Goal: Task Accomplishment & Management: Complete application form

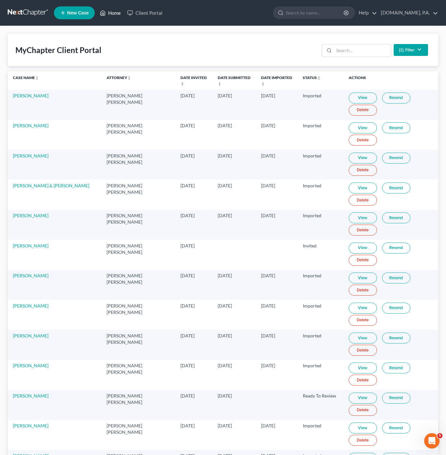
click at [118, 12] on link "Home" at bounding box center [110, 13] width 27 height 12
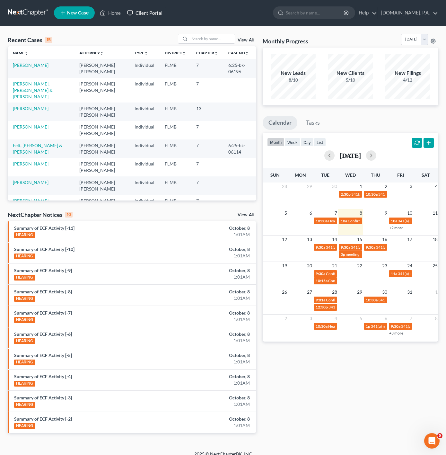
click at [143, 15] on link "Client Portal" at bounding box center [145, 13] width 42 height 12
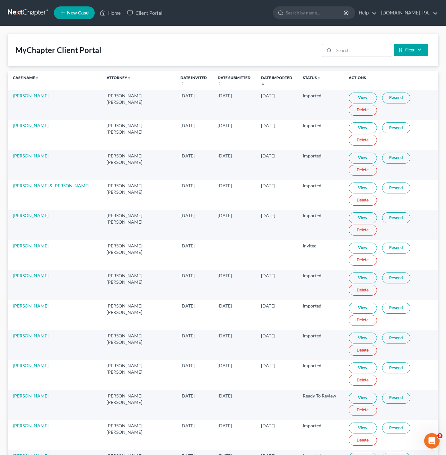
click at [363, 42] on div "Filter Status Filter... Invited In Progress Ready To Review Reviewed Imported S…" at bounding box center [375, 49] width 112 height 17
click at [363, 51] on input "search" at bounding box center [362, 50] width 57 height 12
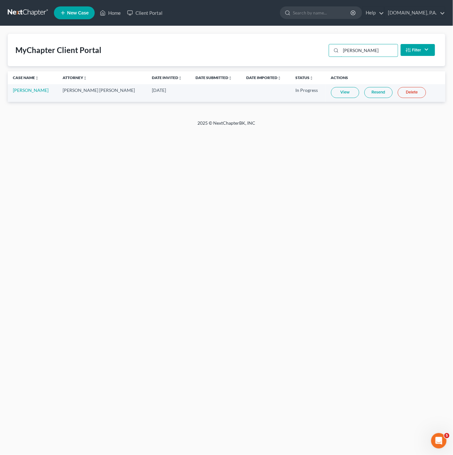
type input "[PERSON_NAME]"
click at [331, 91] on link "View" at bounding box center [345, 92] width 28 height 11
click at [113, 18] on link "Home" at bounding box center [110, 13] width 27 height 12
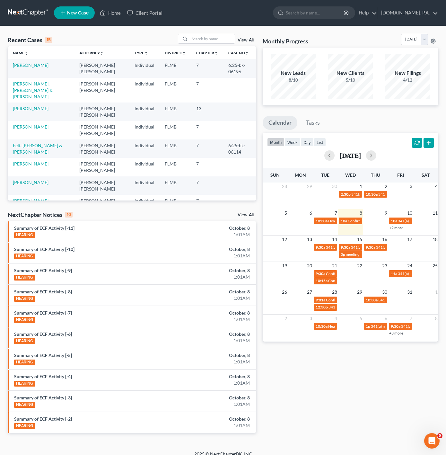
click at [250, 40] on link "View All" at bounding box center [246, 40] width 16 height 4
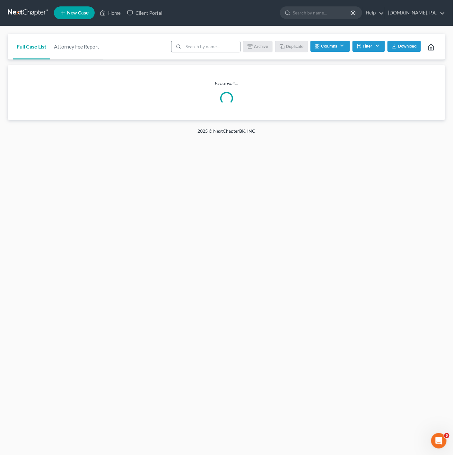
click at [180, 46] on div at bounding box center [178, 46] width 12 height 11
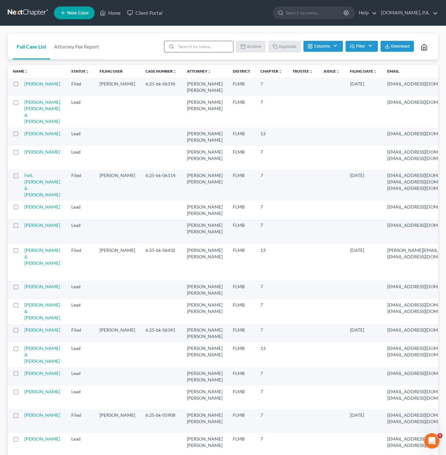
click at [182, 50] on input "search" at bounding box center [204, 46] width 57 height 11
type input "d"
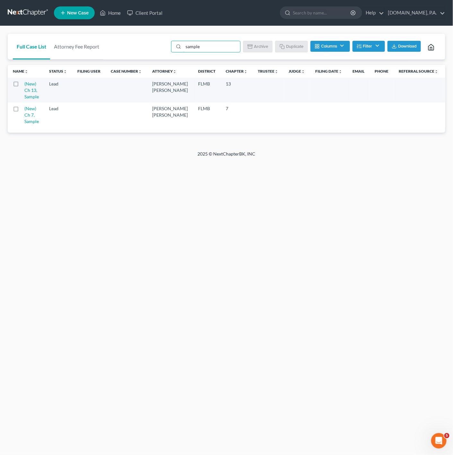
type input "sample"
click at [134, 53] on div "Full Case List Attorney Fee Report sample Batch Download Archive Un-archive Dup…" at bounding box center [227, 47] width 438 height 26
click at [22, 110] on label at bounding box center [22, 110] width 0 height 0
click at [24, 110] on input "checkbox" at bounding box center [26, 107] width 4 height 4
click at [285, 45] on button "Duplicate" at bounding box center [292, 46] width 32 height 11
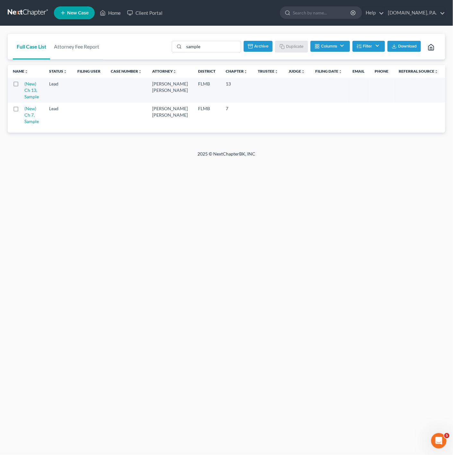
checkbox input "false"
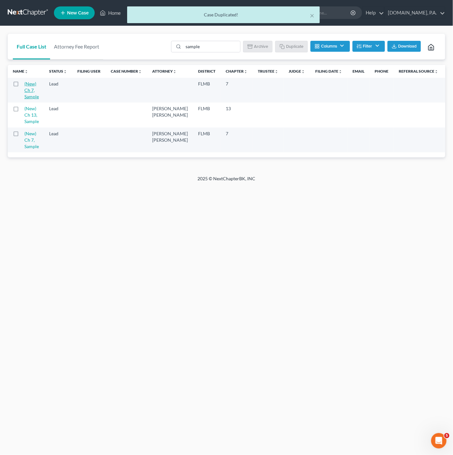
click at [33, 89] on link "(New) Ch 7, Sample" at bounding box center [31, 90] width 14 height 18
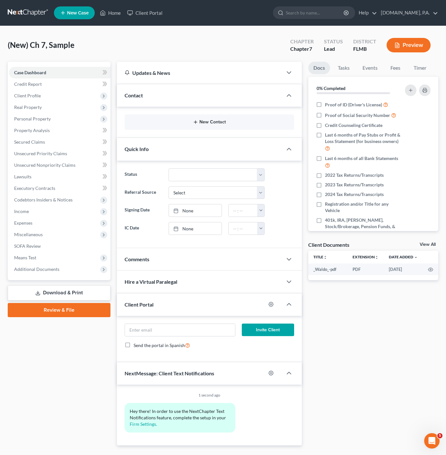
click at [188, 123] on button "New Contact" at bounding box center [209, 122] width 159 height 5
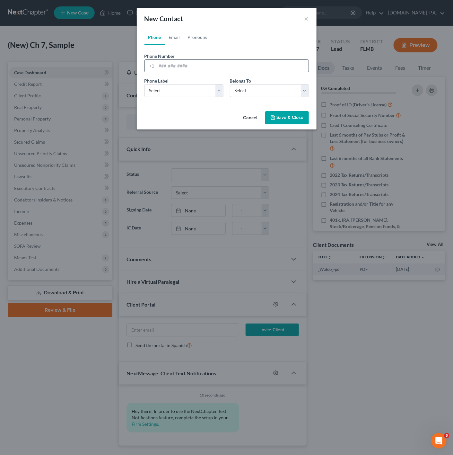
click at [166, 59] on div "+1" at bounding box center [227, 65] width 165 height 13
click at [169, 61] on div "+1" at bounding box center [227, 65] width 165 height 13
click at [169, 61] on input "tel" at bounding box center [233, 66] width 152 height 12
paste input "4075724665"
type input "4075724665"
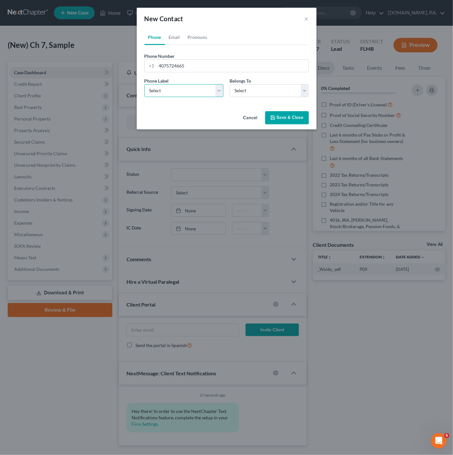
click at [186, 87] on select "Select Mobile Home Work Other" at bounding box center [184, 90] width 79 height 13
select select "0"
click at [145, 84] on select "Select Mobile Home Work Other" at bounding box center [184, 90] width 79 height 13
click at [254, 89] on select "Select Client Other" at bounding box center [269, 90] width 79 height 13
select select "0"
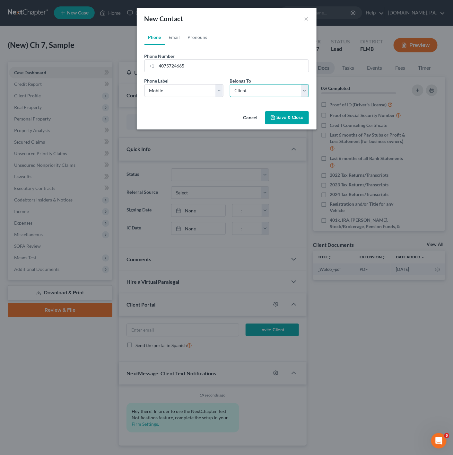
click at [230, 84] on select "Select Client Other" at bounding box center [269, 90] width 79 height 13
drag, startPoint x: 193, startPoint y: 111, endPoint x: 194, endPoint y: 105, distance: 5.9
click at [194, 110] on div "Cancel Save & Close" at bounding box center [227, 119] width 180 height 21
click at [168, 39] on link "Email" at bounding box center [174, 37] width 19 height 15
click at [195, 71] on input "email" at bounding box center [233, 66] width 152 height 12
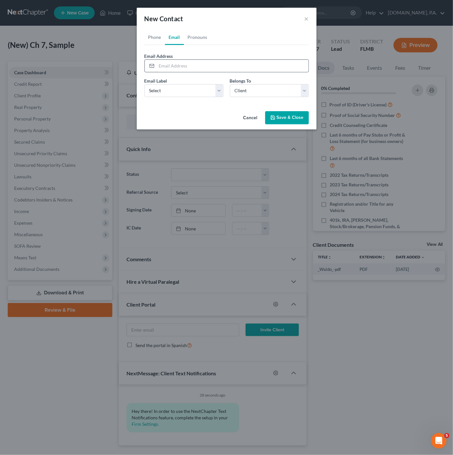
paste input "[EMAIL_ADDRESS][DOMAIN_NAME]"
type input "[EMAIL_ADDRESS][DOMAIN_NAME]"
click at [189, 92] on select "Select Home Work Other" at bounding box center [184, 90] width 79 height 13
select select "0"
click at [145, 84] on select "Select Home Work Other" at bounding box center [184, 90] width 79 height 13
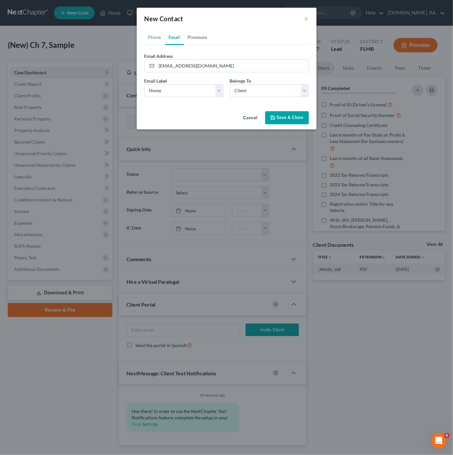
click at [202, 38] on link "Pronouns" at bounding box center [197, 37] width 27 height 15
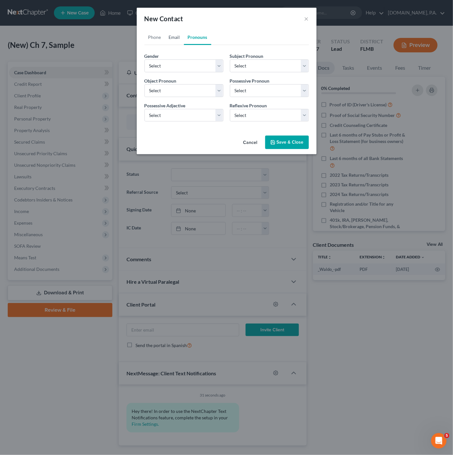
click at [174, 31] on link "Email" at bounding box center [174, 37] width 19 height 15
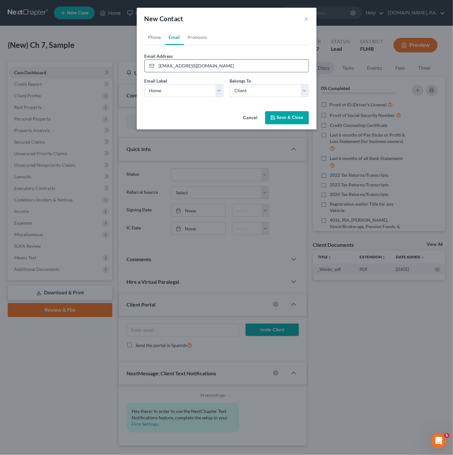
click at [158, 66] on input "[EMAIL_ADDRESS][DOMAIN_NAME]" at bounding box center [233, 66] width 152 height 12
click at [226, 66] on input "[EMAIL_ADDRESS][DOMAIN_NAME]" at bounding box center [233, 66] width 152 height 12
type input "[EMAIL_ADDRESS][DOMAIN_NAME]"
click at [162, 37] on link "Phone" at bounding box center [155, 37] width 21 height 15
click at [171, 41] on link "Email" at bounding box center [174, 37] width 19 height 15
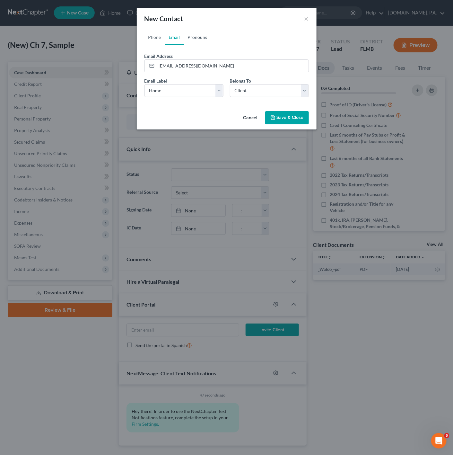
click at [186, 41] on link "Pronouns" at bounding box center [197, 37] width 27 height 15
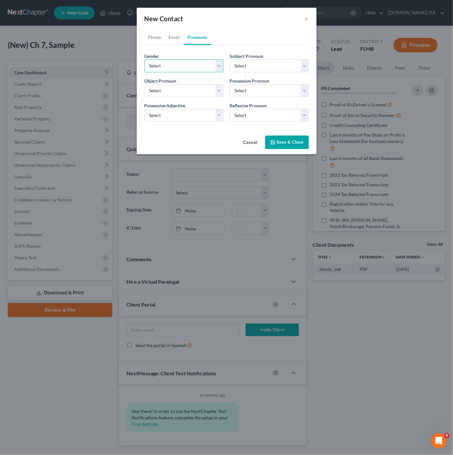
click at [186, 62] on select "Select [DEMOGRAPHIC_DATA] [DEMOGRAPHIC_DATA] [DEMOGRAPHIC_DATA] More Than One P…" at bounding box center [184, 65] width 79 height 13
select select "1"
click at [145, 59] on select "Select [DEMOGRAPHIC_DATA] [DEMOGRAPHIC_DATA] [DEMOGRAPHIC_DATA] More Than One P…" at bounding box center [184, 65] width 79 height 13
select select "1"
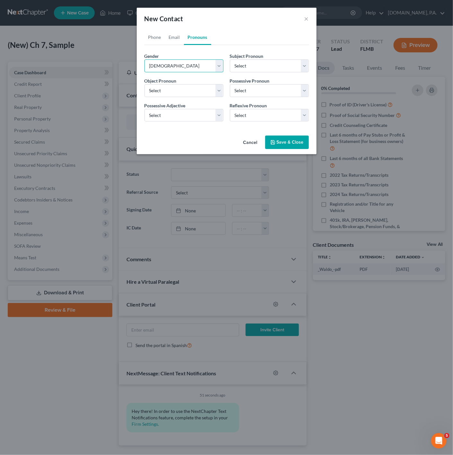
select select "1"
click at [158, 34] on link "Phone" at bounding box center [155, 37] width 21 height 15
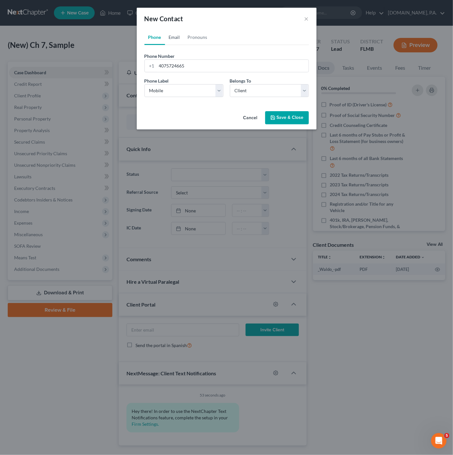
click at [183, 40] on link "Email" at bounding box center [174, 37] width 19 height 15
click at [205, 38] on link "Pronouns" at bounding box center [197, 37] width 27 height 15
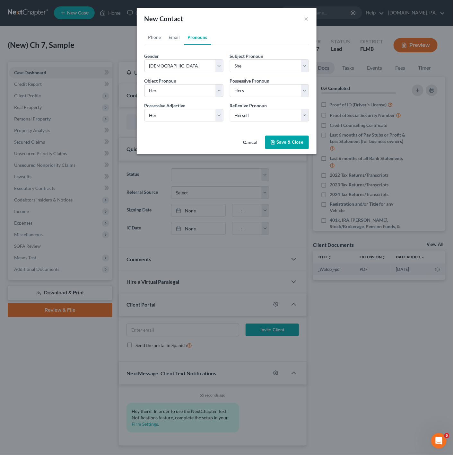
click at [294, 138] on button "Save & Close" at bounding box center [287, 142] width 44 height 13
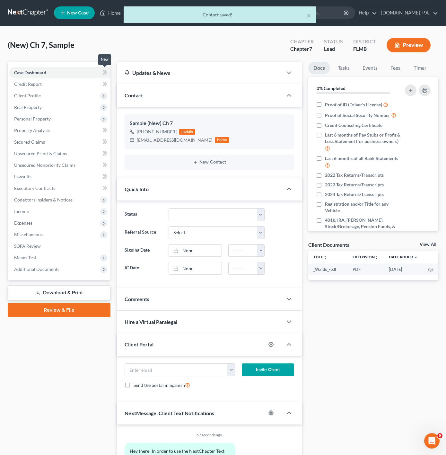
click at [107, 75] on span at bounding box center [104, 73] width 11 height 10
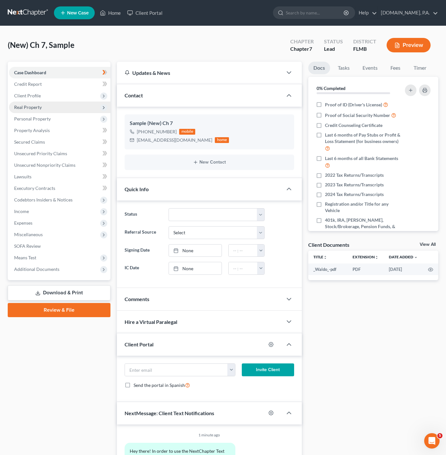
click at [85, 102] on span "Real Property" at bounding box center [60, 108] width 102 height 12
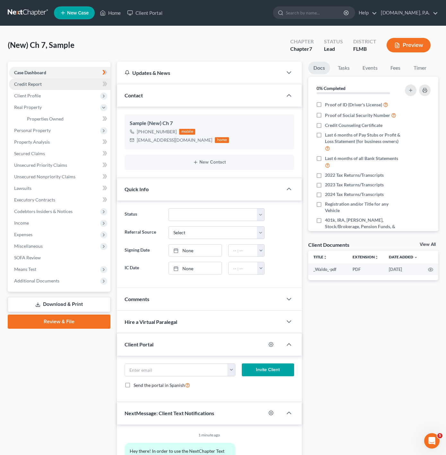
click at [74, 83] on link "Credit Report" at bounding box center [60, 84] width 102 height 12
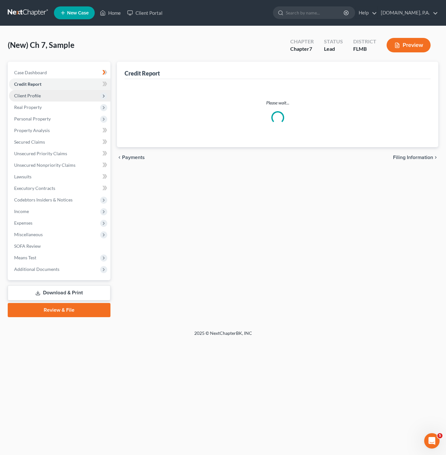
click at [72, 92] on span "Client Profile" at bounding box center [60, 96] width 102 height 12
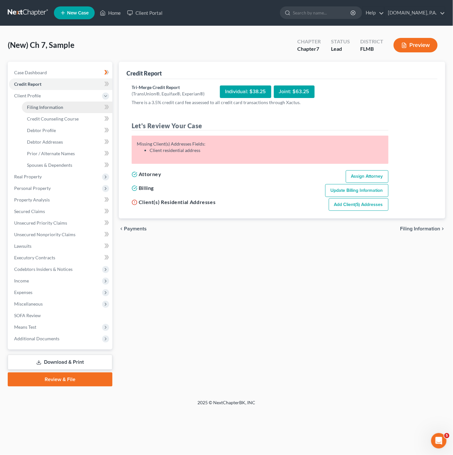
click at [71, 102] on link "Filing Information" at bounding box center [67, 108] width 91 height 12
select select "1"
select select "0"
select select "15"
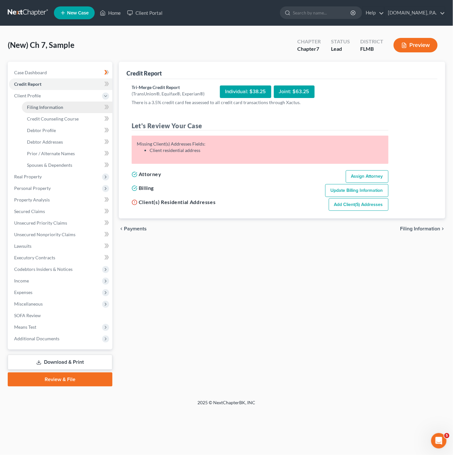
select select "0"
select select "9"
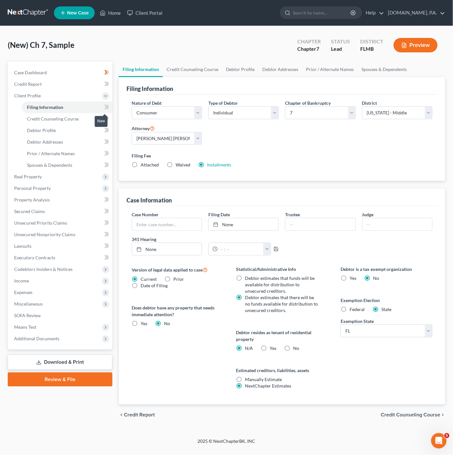
click at [103, 109] on span at bounding box center [106, 108] width 11 height 10
click at [85, 118] on link "Credit Counseling Course" at bounding box center [67, 119] width 91 height 12
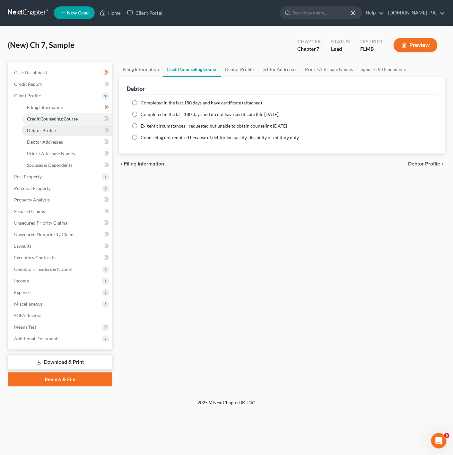
click at [72, 128] on link "Debtor Profile" at bounding box center [67, 131] width 91 height 12
select select "0"
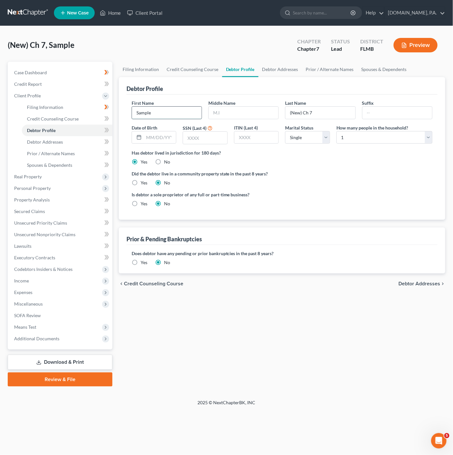
click at [156, 111] on input "Sample" at bounding box center [167, 113] width 70 height 12
drag, startPoint x: 163, startPoint y: 115, endPoint x: 137, endPoint y: 113, distance: 26.1
click at [137, 113] on input "Sample" at bounding box center [167, 113] width 70 height 12
drag, startPoint x: 337, startPoint y: 108, endPoint x: 263, endPoint y: 90, distance: 75.8
click at [263, 90] on div "Debtor Profile First Name Middle Name Last Name (New) Ch 7 Suffix Date of Birth…" at bounding box center [282, 148] width 327 height 143
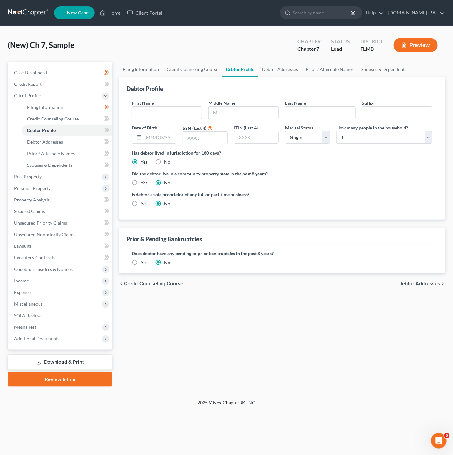
click at [169, 104] on div "First Name" at bounding box center [167, 110] width 77 height 20
click at [168, 110] on input "text" at bounding box center [167, 113] width 70 height 12
click at [140, 113] on input "text" at bounding box center [167, 113] width 70 height 12
paste input "[PERSON_NAME]"
type input "[PERSON_NAME]"
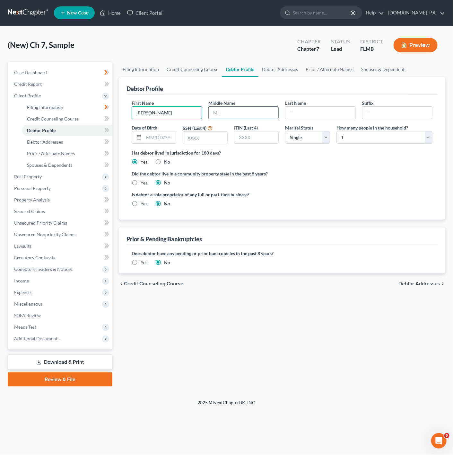
click at [239, 109] on input "text" at bounding box center [244, 113] width 70 height 12
click at [292, 109] on input "text" at bounding box center [321, 113] width 70 height 12
paste input "[PERSON_NAME]"
type input "[PERSON_NAME]"
click at [237, 109] on input "text" at bounding box center [244, 113] width 70 height 12
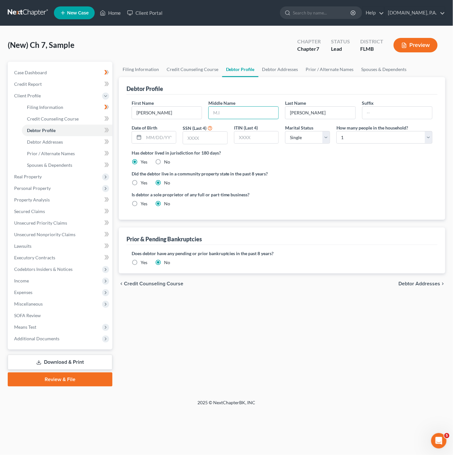
paste input "De"
type input "De"
click at [336, 177] on label "Did the debtor live in a community property state in the past 8 years?" at bounding box center [282, 173] width 301 height 7
click at [171, 137] on input "text" at bounding box center [160, 137] width 32 height 12
click at [307, 173] on label "Did the debtor live in a community property state in the past 8 years?" at bounding box center [282, 173] width 301 height 7
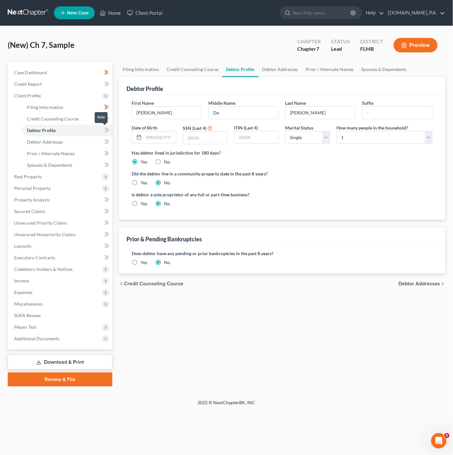
click at [104, 128] on icon at bounding box center [106, 130] width 5 height 8
click at [60, 151] on span "Prior / Alternate Names" at bounding box center [51, 153] width 48 height 5
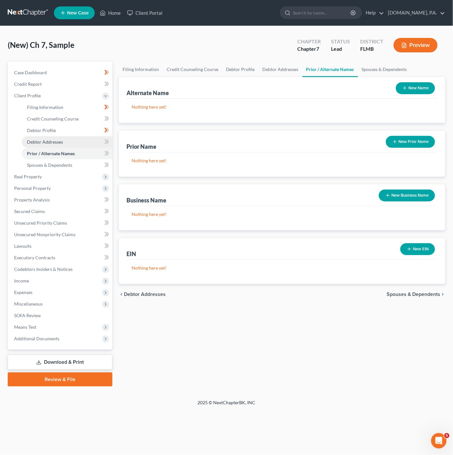
click at [70, 143] on link "Debtor Addresses" at bounding box center [67, 142] width 91 height 12
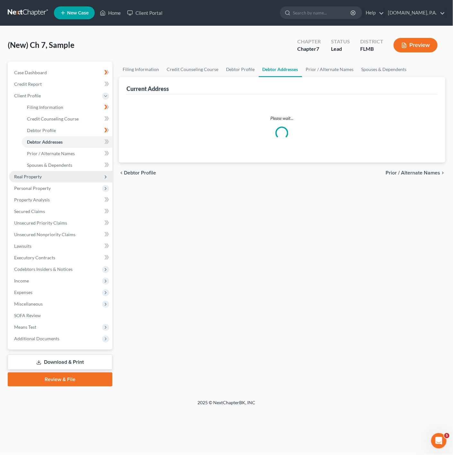
select select "0"
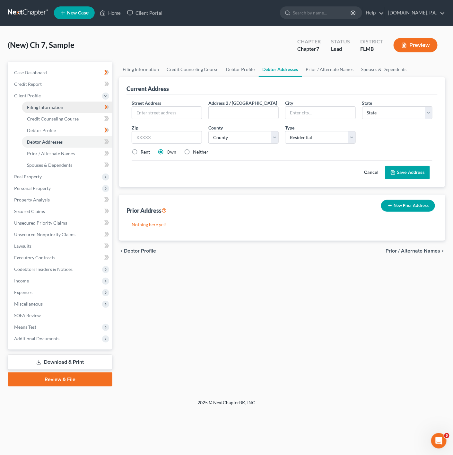
click at [82, 103] on link "Filing Information" at bounding box center [67, 108] width 91 height 12
select select "1"
select select "0"
select select "15"
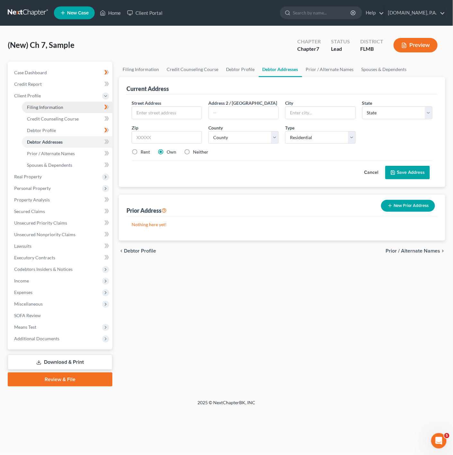
select select "0"
select select "9"
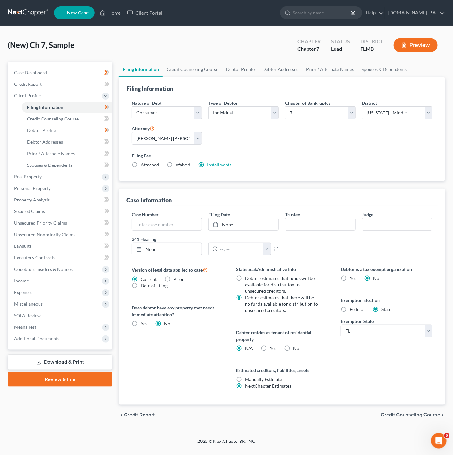
click at [270, 345] on label "Yes Yes" at bounding box center [273, 348] width 7 height 6
click at [273, 345] on input "Yes Yes" at bounding box center [275, 347] width 4 height 4
radio input "true"
radio input "false"
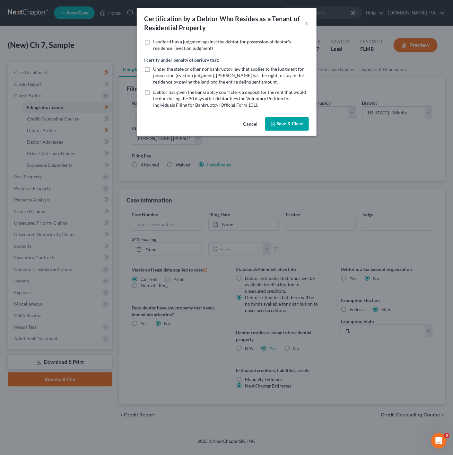
click at [291, 123] on button "Save & Close" at bounding box center [287, 123] width 44 height 13
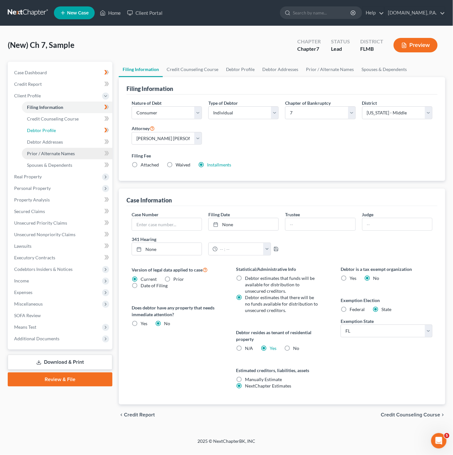
drag, startPoint x: 69, startPoint y: 130, endPoint x: 66, endPoint y: 148, distance: 18.3
click at [69, 130] on link "Debtor Profile" at bounding box center [67, 131] width 91 height 12
select select "0"
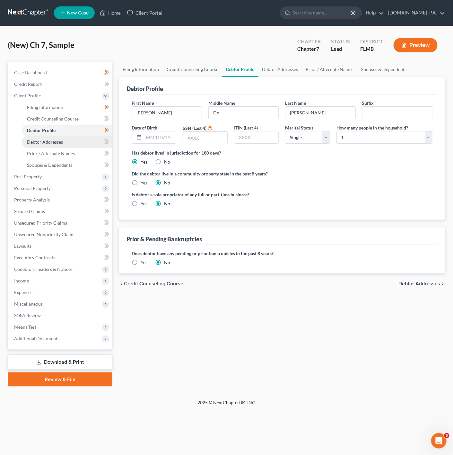
click at [67, 140] on link "Debtor Addresses" at bounding box center [67, 142] width 91 height 12
select select "0"
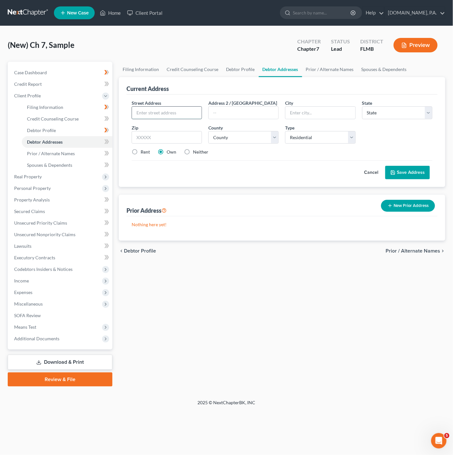
click at [162, 115] on input "text" at bounding box center [167, 113] width 70 height 12
paste input "[STREET_ADDRESS]"
type input "[STREET_ADDRESS]"
drag, startPoint x: 184, startPoint y: 145, endPoint x: 174, endPoint y: 142, distance: 10.6
click at [183, 144] on input "text" at bounding box center [167, 137] width 70 height 13
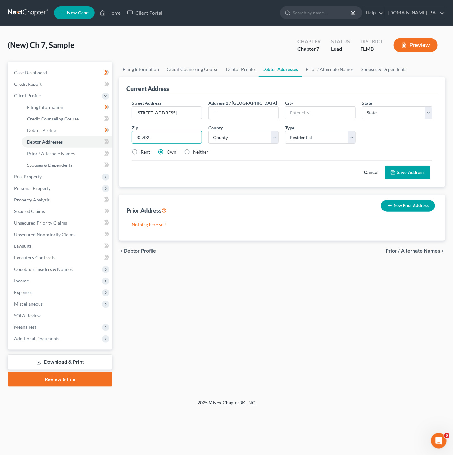
type input "32702"
type input "Altoona"
select select "9"
click at [262, 159] on div "Street Address * 2543 Harrier Court Address 2 / [GEOGRAPHIC_DATA] * [GEOGRAPHIC…" at bounding box center [283, 130] width 308 height 61
click at [141, 155] on label "Rent" at bounding box center [145, 152] width 9 height 6
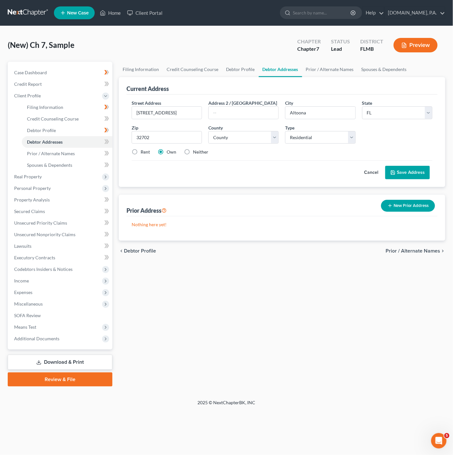
click at [143, 153] on input "Rent" at bounding box center [145, 151] width 4 height 4
radio input "true"
click at [239, 129] on div "County * County [GEOGRAPHIC_DATA] [GEOGRAPHIC_DATA] [GEOGRAPHIC_DATA] [GEOGRAPH…" at bounding box center [243, 134] width 77 height 20
click at [238, 131] on select "County [GEOGRAPHIC_DATA] [GEOGRAPHIC_DATA] [GEOGRAPHIC_DATA] [GEOGRAPHIC_DATA] …" at bounding box center [244, 137] width 70 height 13
select select "47"
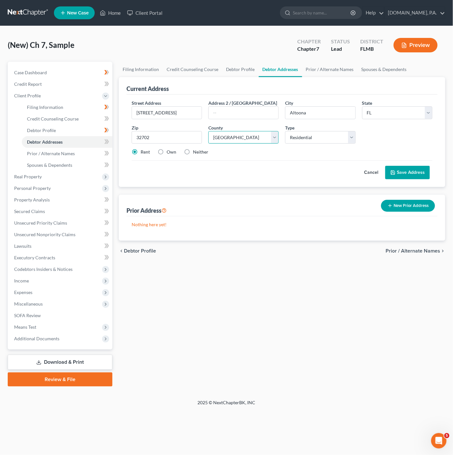
click at [209, 131] on select "County [GEOGRAPHIC_DATA] [GEOGRAPHIC_DATA] [GEOGRAPHIC_DATA] [GEOGRAPHIC_DATA] …" at bounding box center [244, 137] width 70 height 13
click at [250, 158] on div "Street Address * 2543 Harrier Court Address 2 / [GEOGRAPHIC_DATA] * [GEOGRAPHIC…" at bounding box center [283, 130] width 308 height 61
click at [405, 167] on button "Save Address" at bounding box center [408, 172] width 45 height 13
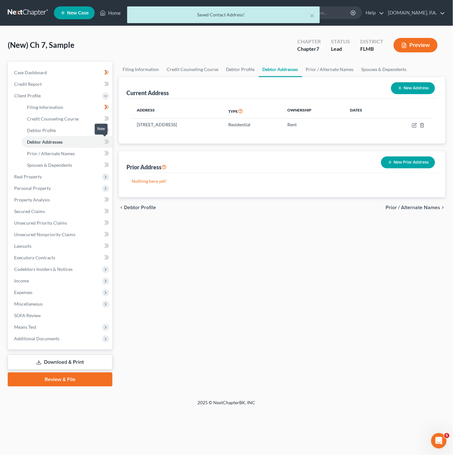
click at [109, 140] on icon at bounding box center [106, 142] width 5 height 8
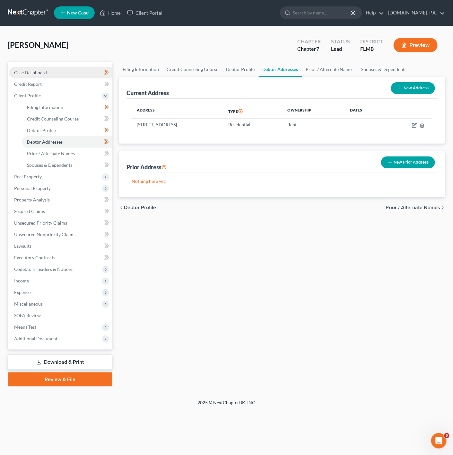
click at [71, 71] on link "Case Dashboard" at bounding box center [60, 73] width 103 height 12
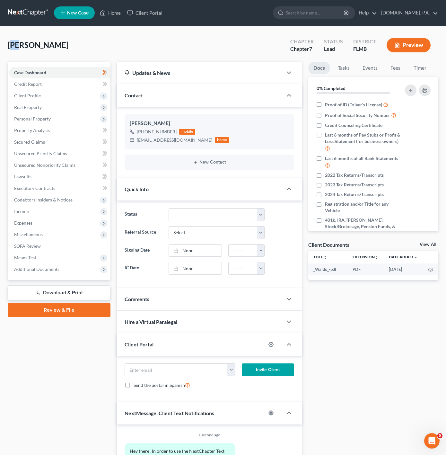
drag, startPoint x: 20, startPoint y: 46, endPoint x: 11, endPoint y: 48, distance: 9.8
click at [11, 48] on span "Souza, Krystal" at bounding box center [38, 44] width 61 height 9
click at [35, 52] on div "Souza, Krystal Upgraded Chapter Chapter 7 Status Lead District FLMB Preview" at bounding box center [223, 48] width 431 height 28
click at [228, 371] on button "button" at bounding box center [232, 370] width 8 height 12
click at [251, 386] on link "[EMAIL_ADDRESS][DOMAIN_NAME]" at bounding box center [271, 384] width 88 height 11
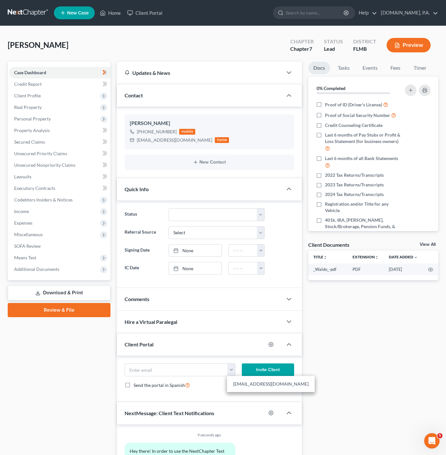
type input "[EMAIL_ADDRESS][DOMAIN_NAME]"
drag, startPoint x: 270, startPoint y: 375, endPoint x: 276, endPoint y: 369, distance: 8.4
click at [272, 372] on button "Invite Client" at bounding box center [268, 369] width 52 height 13
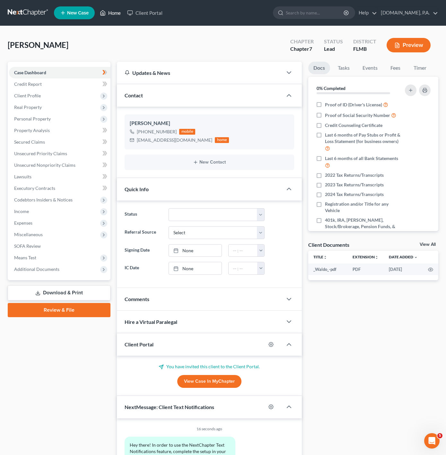
click at [108, 15] on link "Home" at bounding box center [110, 13] width 27 height 12
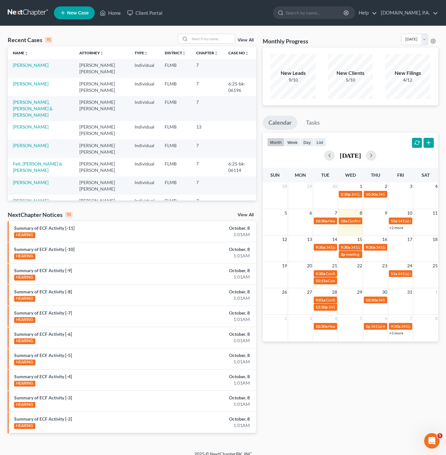
click at [32, 68] on td "Souza, Krystal" at bounding box center [41, 68] width 67 height 18
click at [35, 66] on link "Souza, Krystal" at bounding box center [31, 64] width 36 height 5
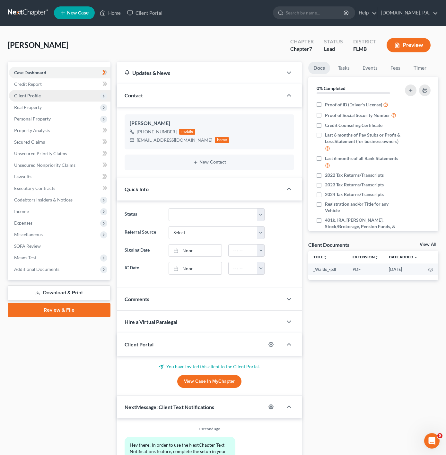
click at [75, 101] on span "Client Profile" at bounding box center [60, 96] width 102 height 12
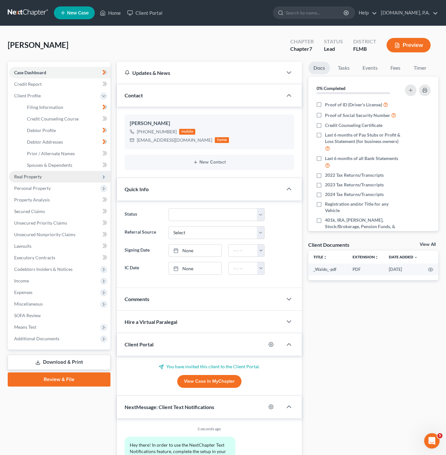
click at [84, 181] on span "Real Property" at bounding box center [60, 177] width 102 height 12
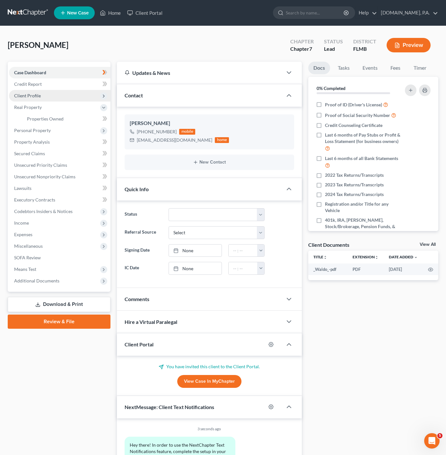
click at [82, 92] on span "Client Profile" at bounding box center [60, 96] width 102 height 12
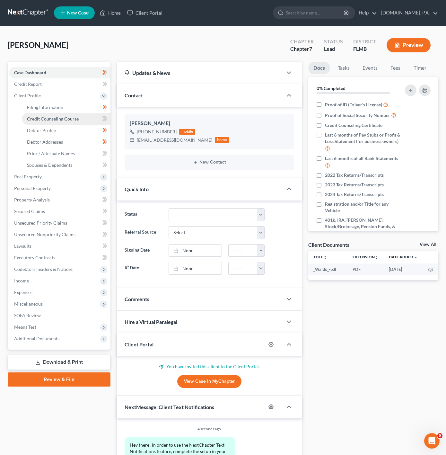
click at [70, 118] on span "Credit Counseling Course" at bounding box center [53, 118] width 52 height 5
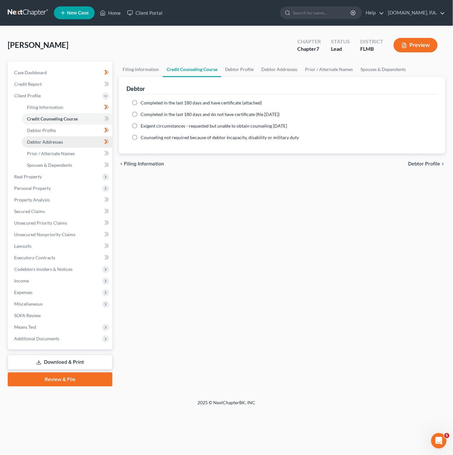
click at [65, 136] on link "Debtor Addresses" at bounding box center [67, 142] width 91 height 12
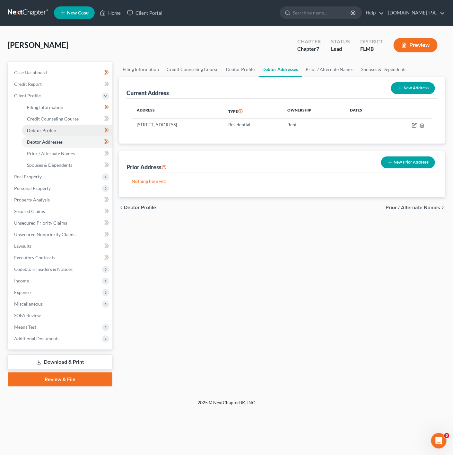
click at [68, 132] on link "Debtor Profile" at bounding box center [67, 131] width 91 height 12
select select "0"
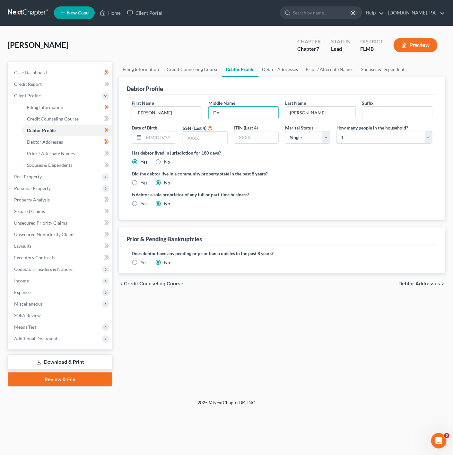
drag, startPoint x: 238, startPoint y: 111, endPoint x: 215, endPoint y: 104, distance: 23.2
click at [215, 104] on div "Middle Name De" at bounding box center [243, 110] width 77 height 20
type input "D"
click at [288, 114] on input "[PERSON_NAME]" at bounding box center [321, 113] width 70 height 12
type input "DeSouza"
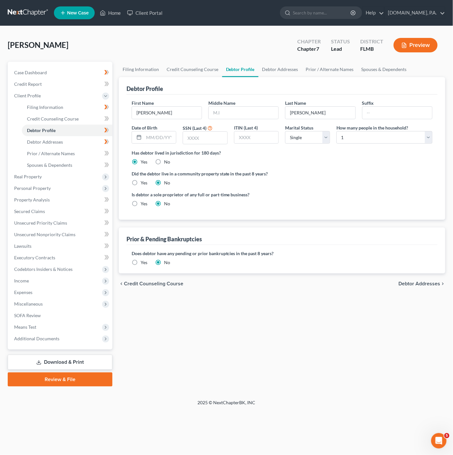
click at [329, 175] on label "Did the debtor live in a community property state in the past 8 years?" at bounding box center [282, 173] width 301 height 7
click at [300, 115] on input "DeSouza" at bounding box center [321, 113] width 70 height 12
click at [317, 109] on input "DeSouza" at bounding box center [321, 113] width 70 height 12
click at [324, 118] on input "DeSouza" at bounding box center [321, 113] width 70 height 12
drag, startPoint x: 249, startPoint y: 112, endPoint x: 249, endPoint y: 117, distance: 4.5
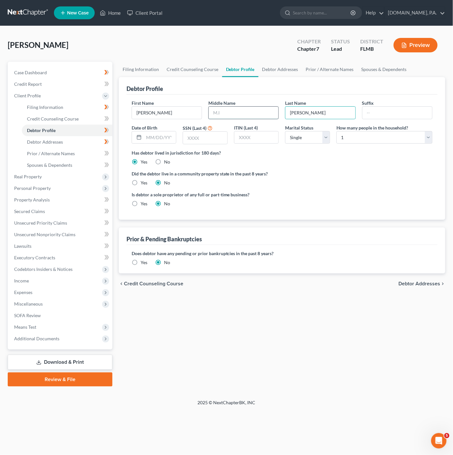
click at [249, 112] on input "text" at bounding box center [244, 113] width 70 height 12
click at [391, 365] on div "Filing Information Credit Counseling Course Debtor Profile Debtor Addresses Pri…" at bounding box center [282, 224] width 333 height 325
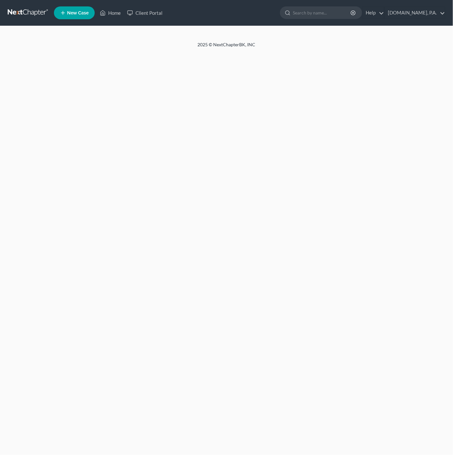
select select "0"
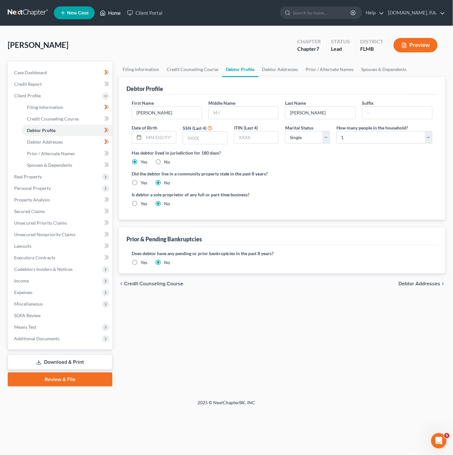
click at [99, 7] on link "Home" at bounding box center [110, 13] width 27 height 12
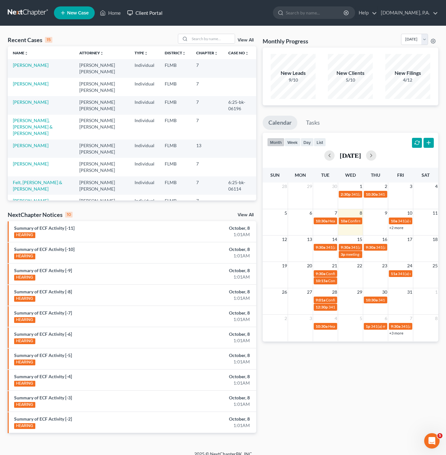
click at [164, 13] on link "Client Portal" at bounding box center [145, 13] width 42 height 12
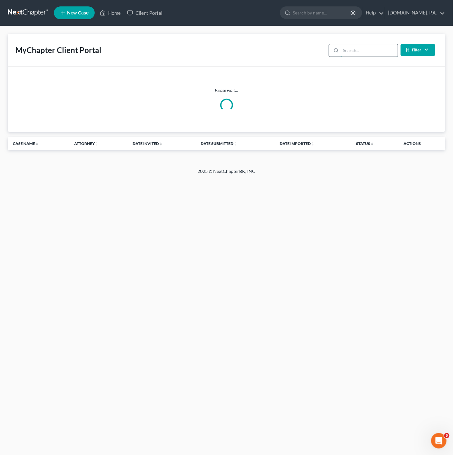
click at [369, 45] on input "search" at bounding box center [369, 50] width 57 height 12
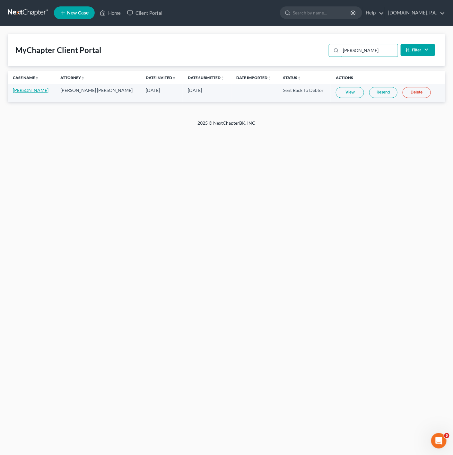
type input "VOSS"
click at [29, 91] on link "[PERSON_NAME]" at bounding box center [31, 89] width 36 height 5
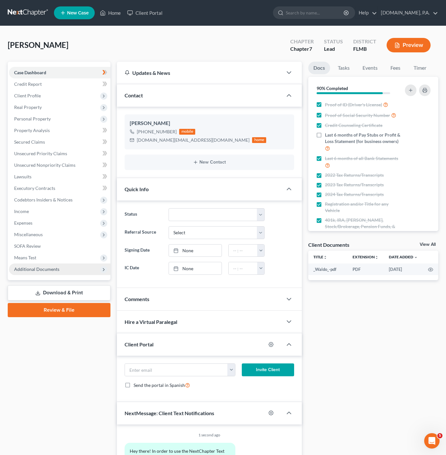
click at [79, 271] on span "Additional Documents" at bounding box center [60, 270] width 102 height 12
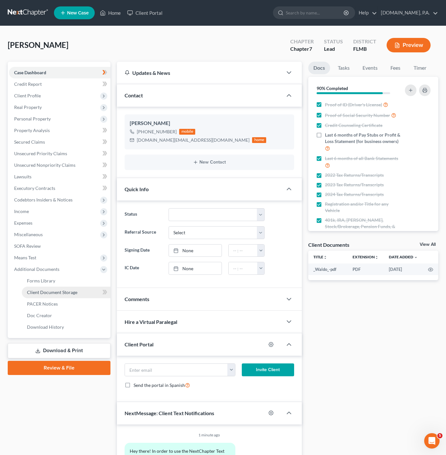
click at [79, 291] on link "Client Document Storage" at bounding box center [66, 293] width 89 height 12
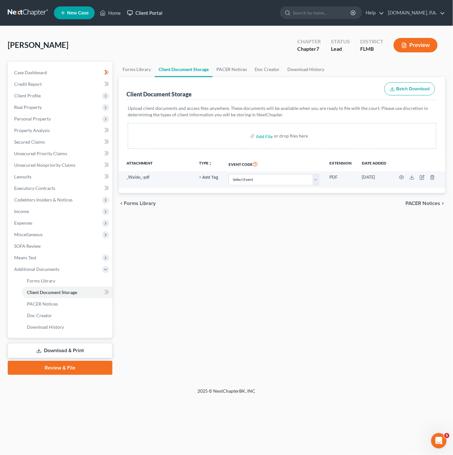
click at [147, 14] on link "Client Portal" at bounding box center [145, 13] width 42 height 12
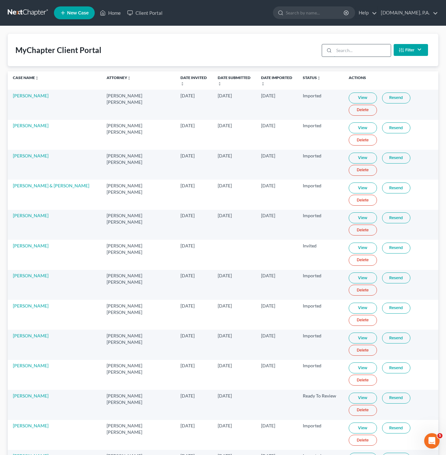
click at [353, 51] on input "search" at bounding box center [362, 50] width 57 height 12
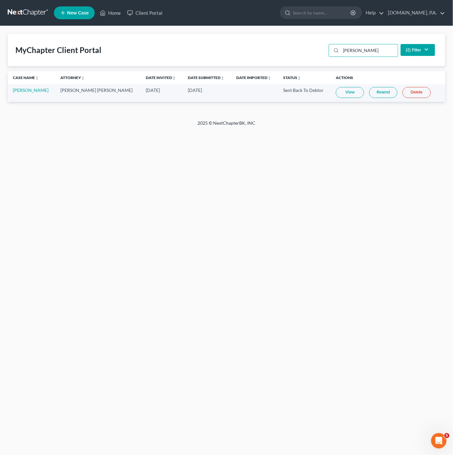
type input "VOSS"
click at [342, 92] on link "View" at bounding box center [350, 92] width 28 height 11
click at [21, 93] on td "[PERSON_NAME]" at bounding box center [32, 93] width 48 height 18
click at [22, 92] on link "[PERSON_NAME]" at bounding box center [31, 89] width 36 height 5
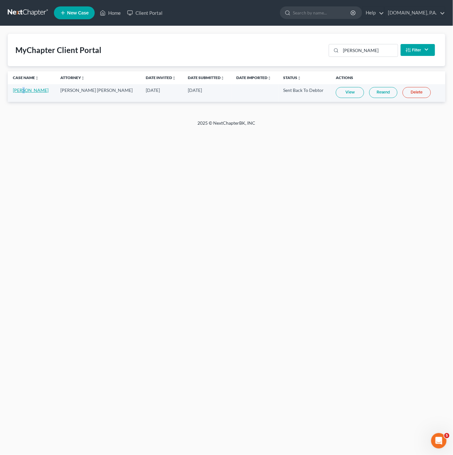
select select "4"
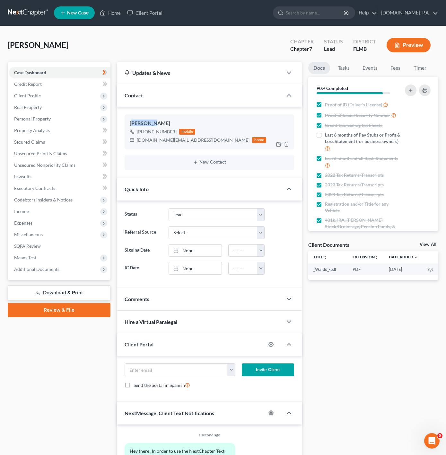
drag, startPoint x: 165, startPoint y: 125, endPoint x: 132, endPoint y: 121, distance: 33.4
click at [132, 121] on div "[PERSON_NAME]" at bounding box center [209, 124] width 159 height 8
click at [396, 351] on div "Docs Tasks Events Fees Timer 90% Completed Nothing here yet! Proof of ID (Drive…" at bounding box center [373, 274] width 137 height 424
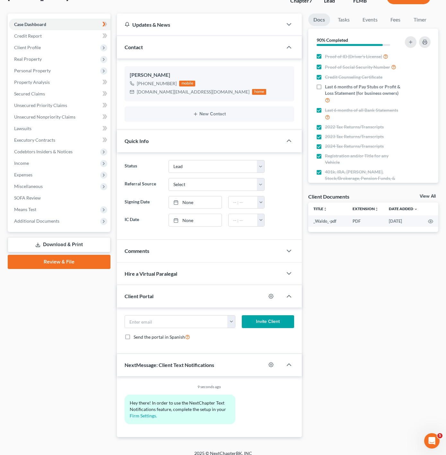
click at [366, 417] on div "Docs Tasks Events Fees Timer 90% Completed Nothing here yet! Proof of ID (Drive…" at bounding box center [373, 225] width 137 height 424
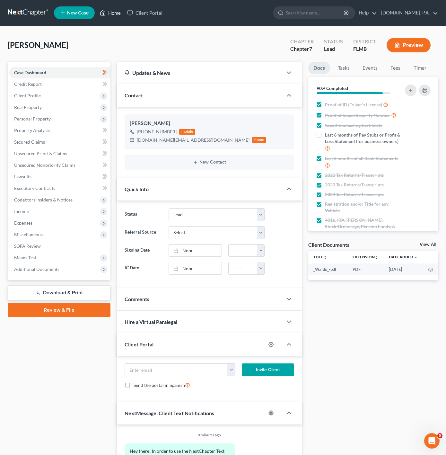
click at [115, 10] on link "Home" at bounding box center [110, 13] width 27 height 12
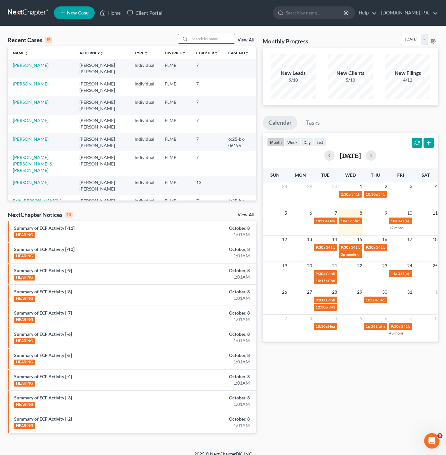
click at [212, 40] on input "search" at bounding box center [212, 38] width 45 height 9
